Goal: Task Accomplishment & Management: Manage account settings

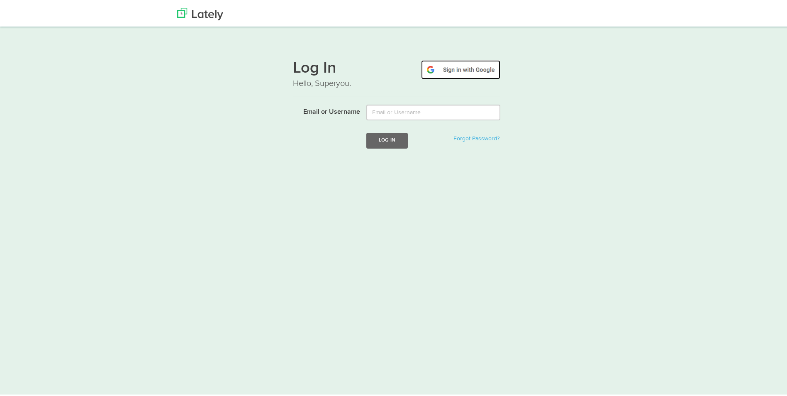
click at [438, 73] on img at bounding box center [460, 68] width 79 height 19
click at [445, 78] on p "Hello, Superyou." at bounding box center [397, 82] width 208 height 12
click at [451, 65] on img at bounding box center [460, 68] width 79 height 19
